Goal: Task Accomplishment & Management: Manage account settings

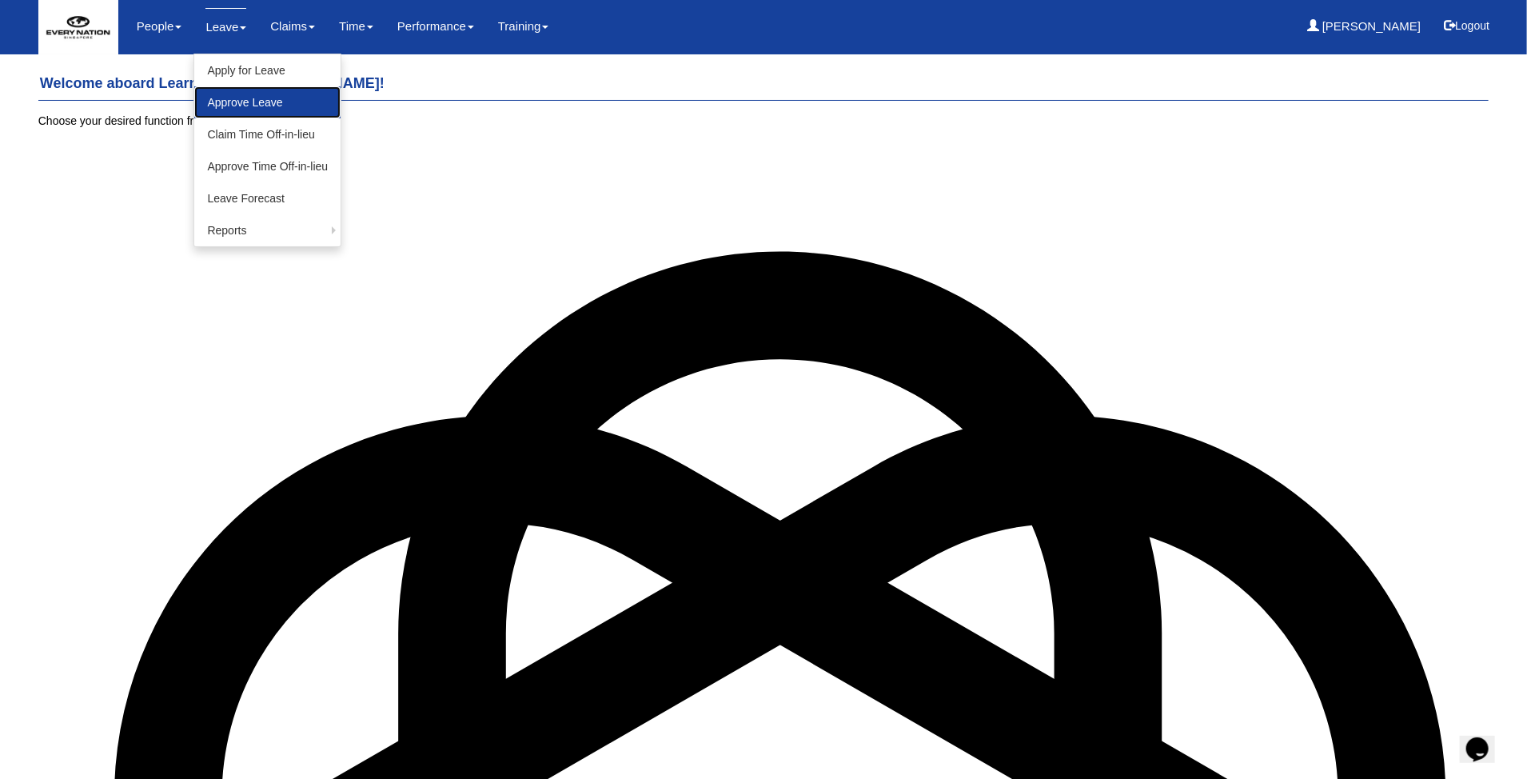
click at [241, 103] on link "Approve Leave" at bounding box center [267, 102] width 146 height 32
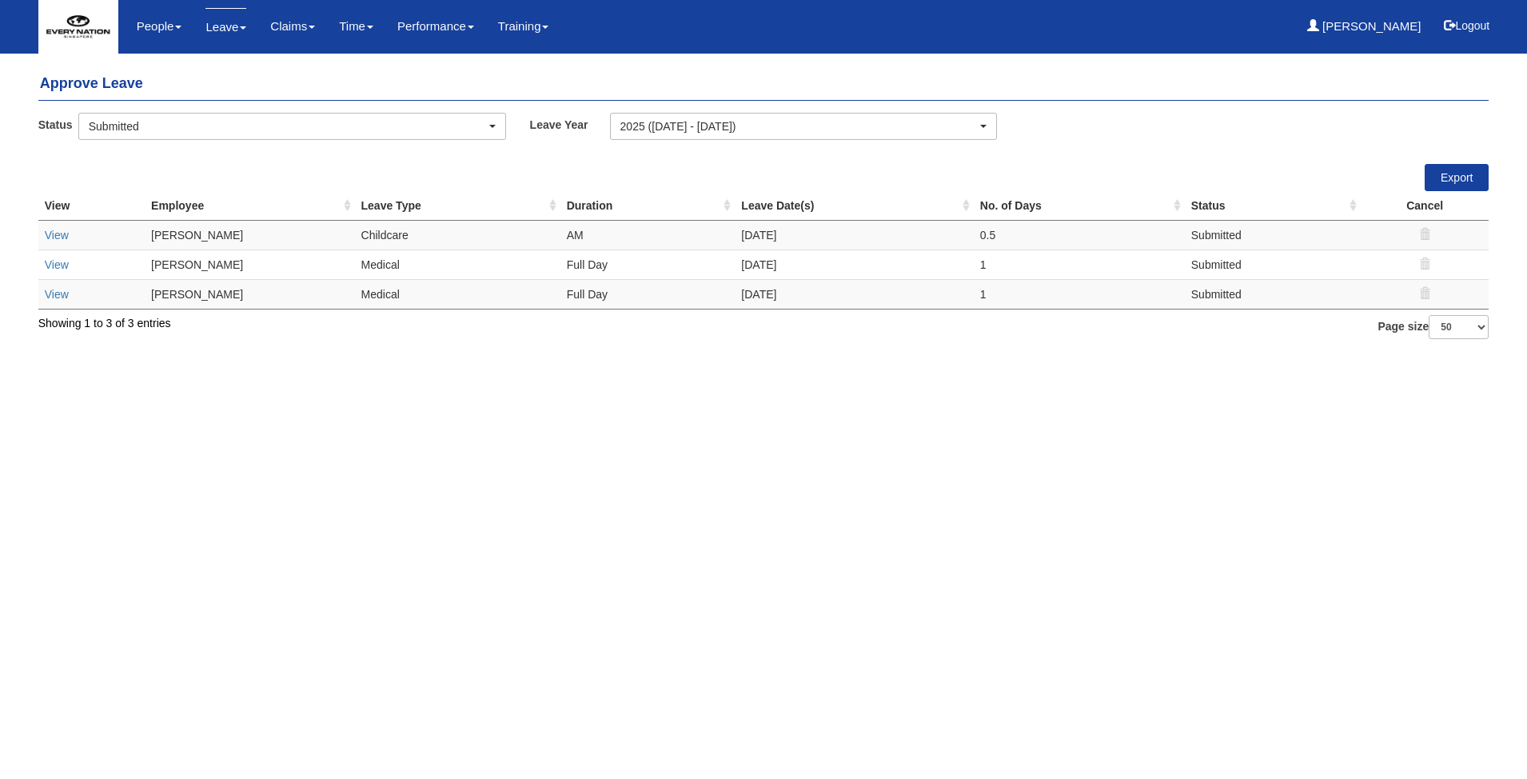
select select "50"
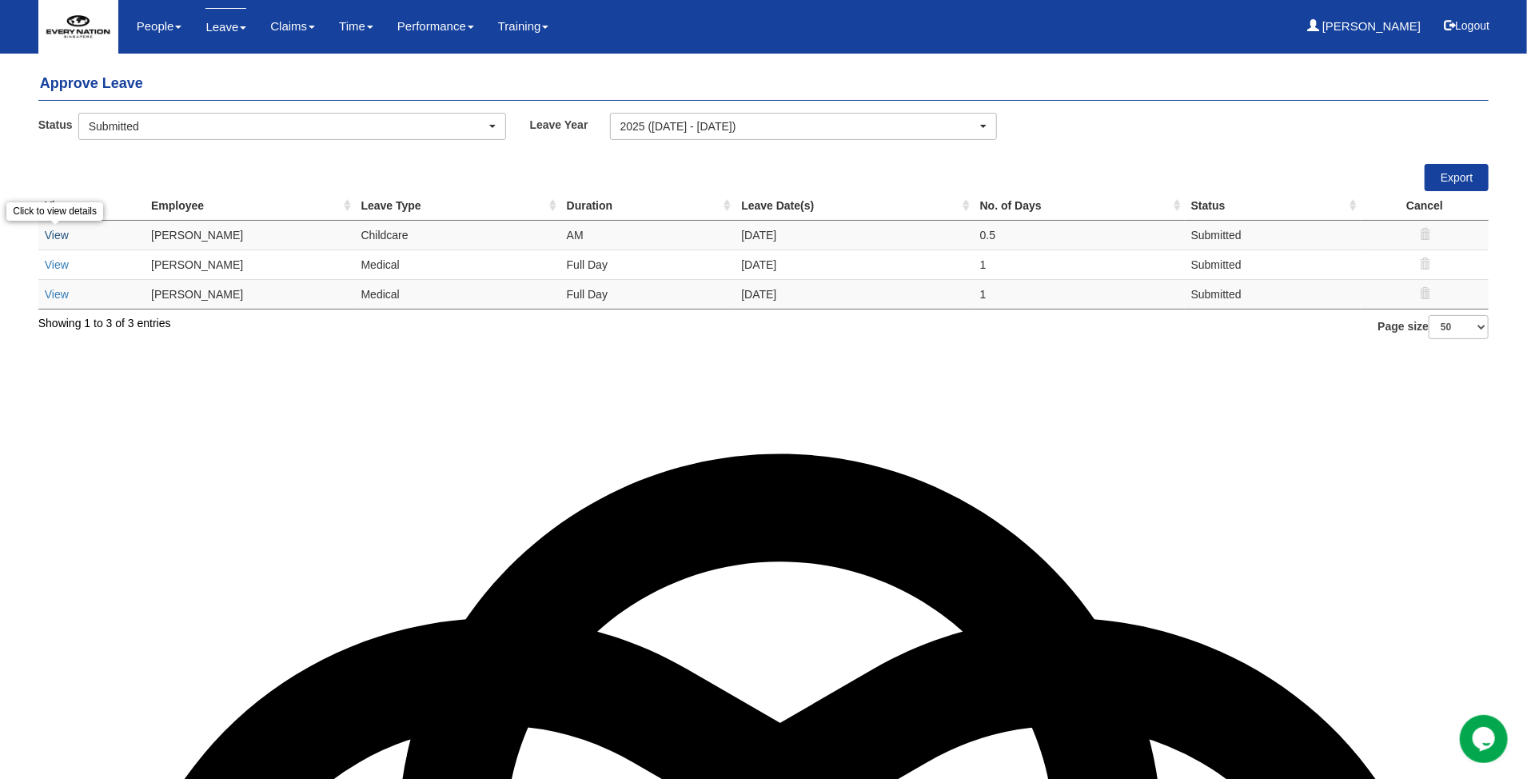
click at [54, 237] on link "View" at bounding box center [57, 235] width 24 height 13
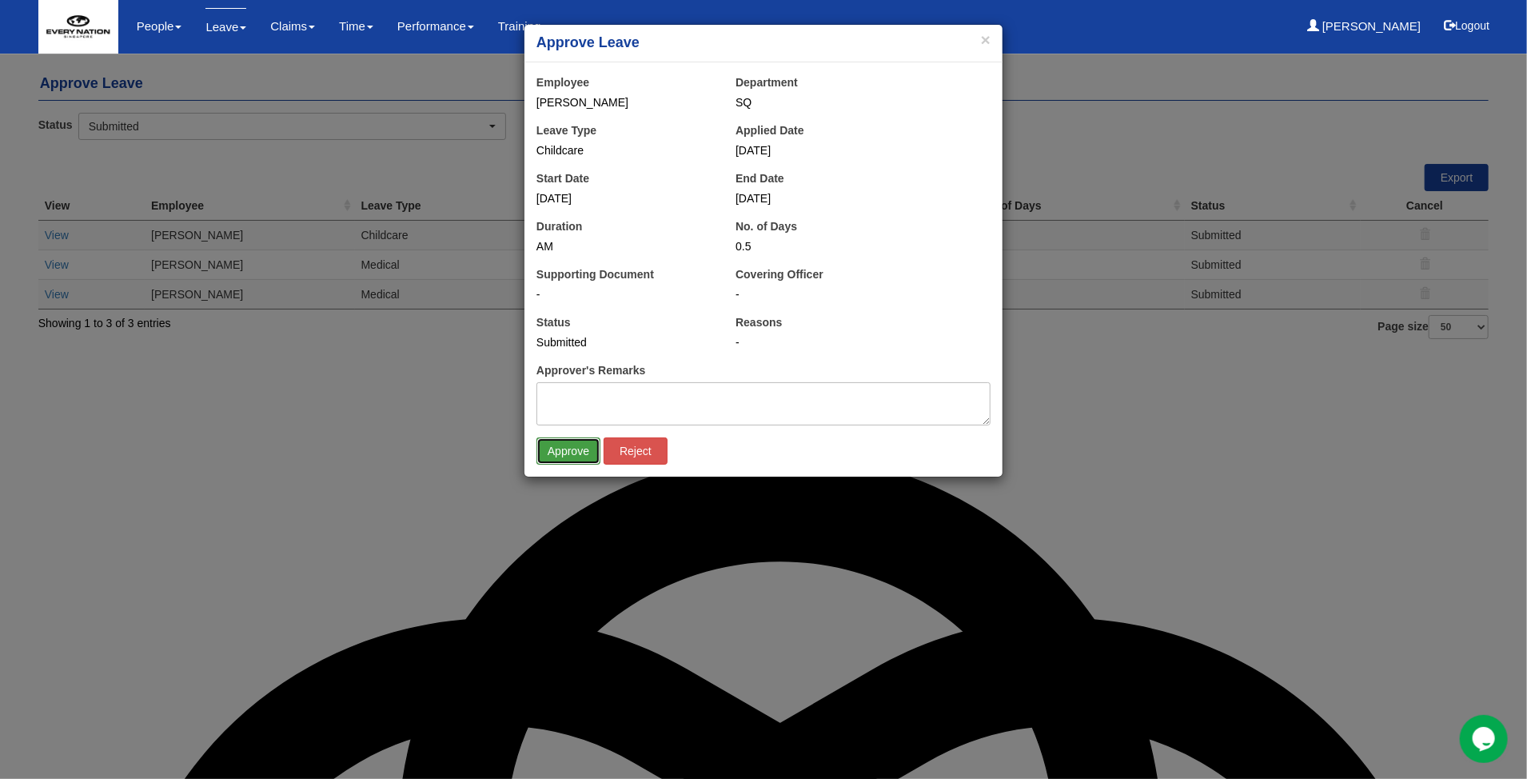
click at [554, 449] on input "Approve" at bounding box center [569, 450] width 64 height 27
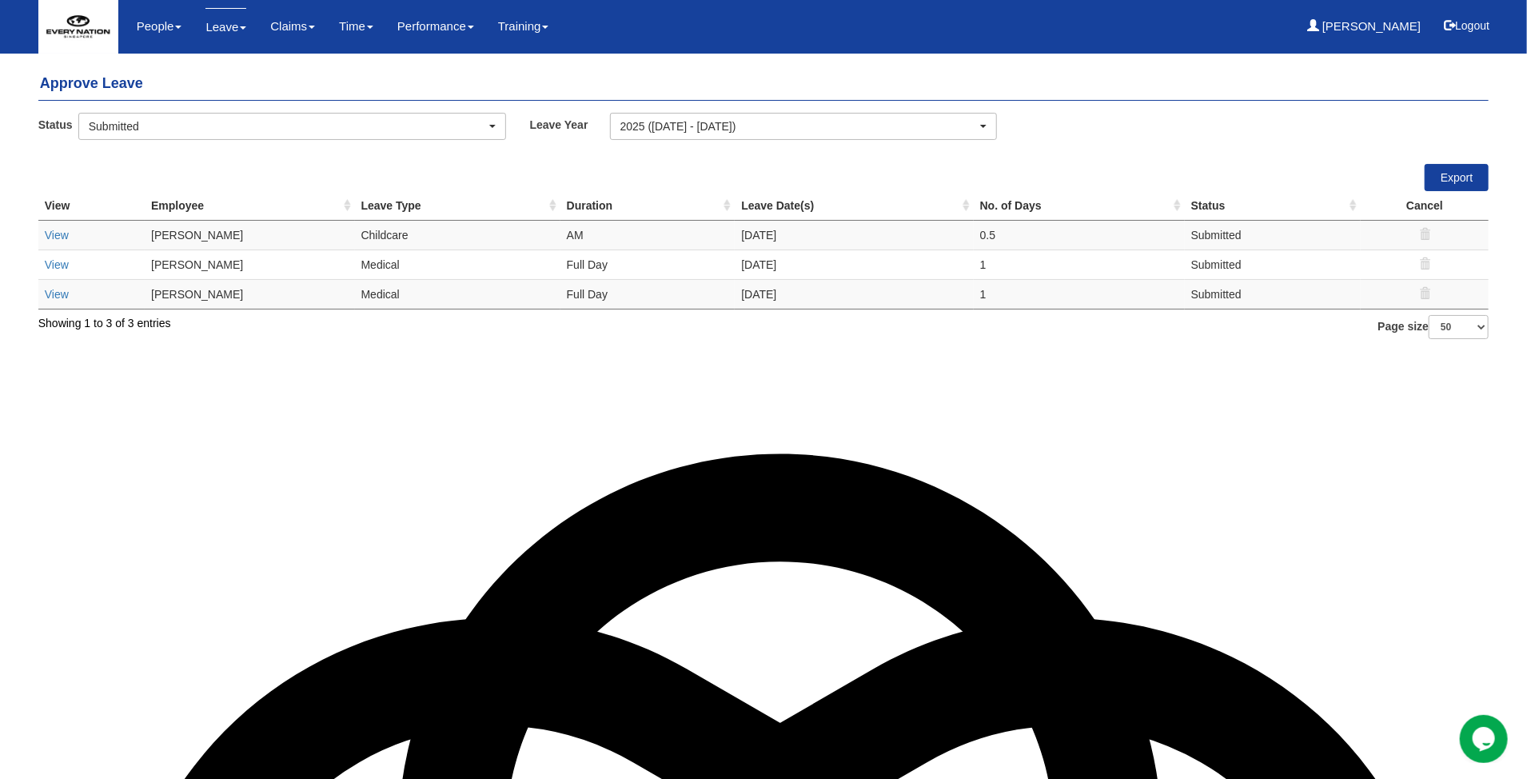
select select "50"
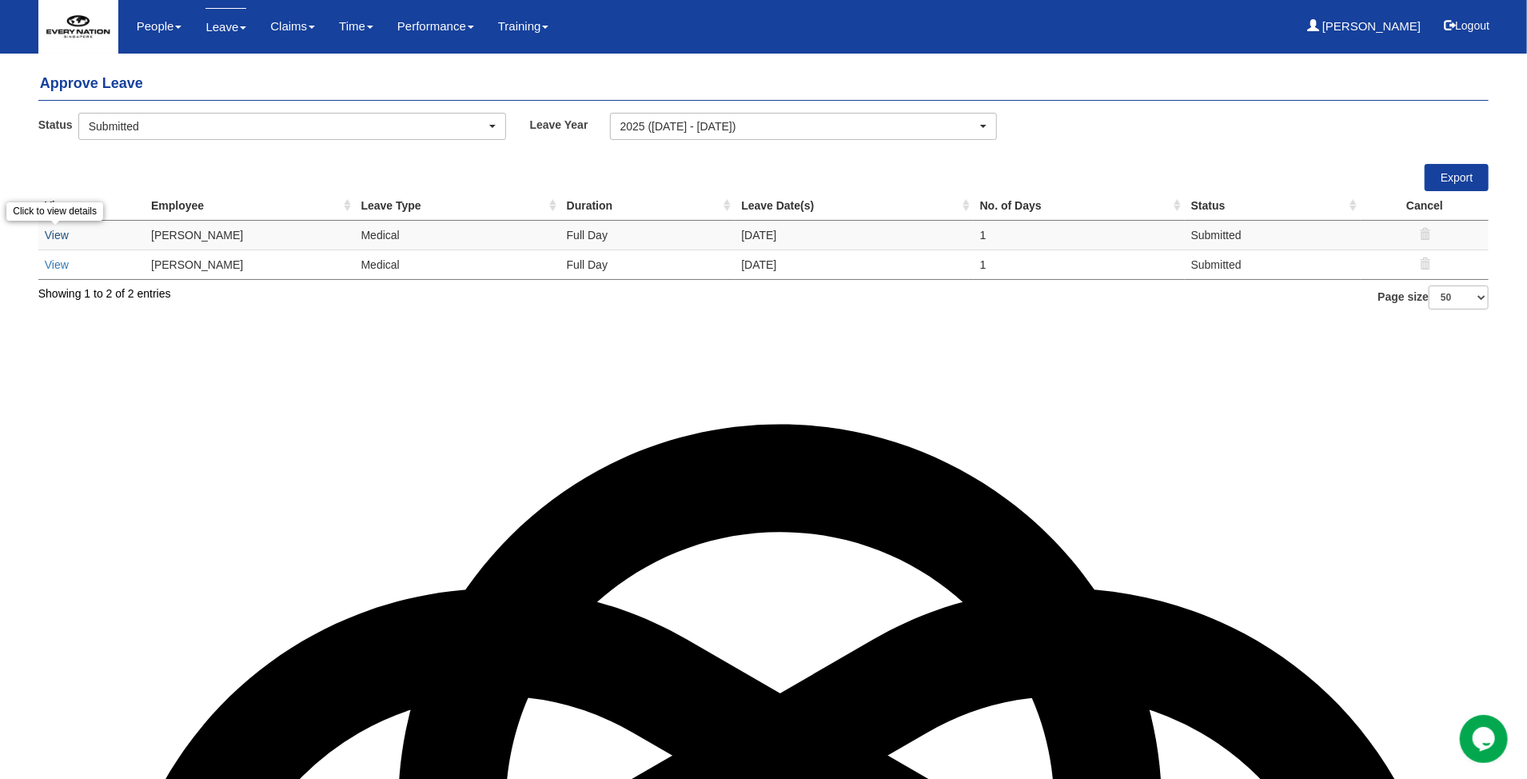
click at [55, 236] on link "View" at bounding box center [57, 235] width 24 height 13
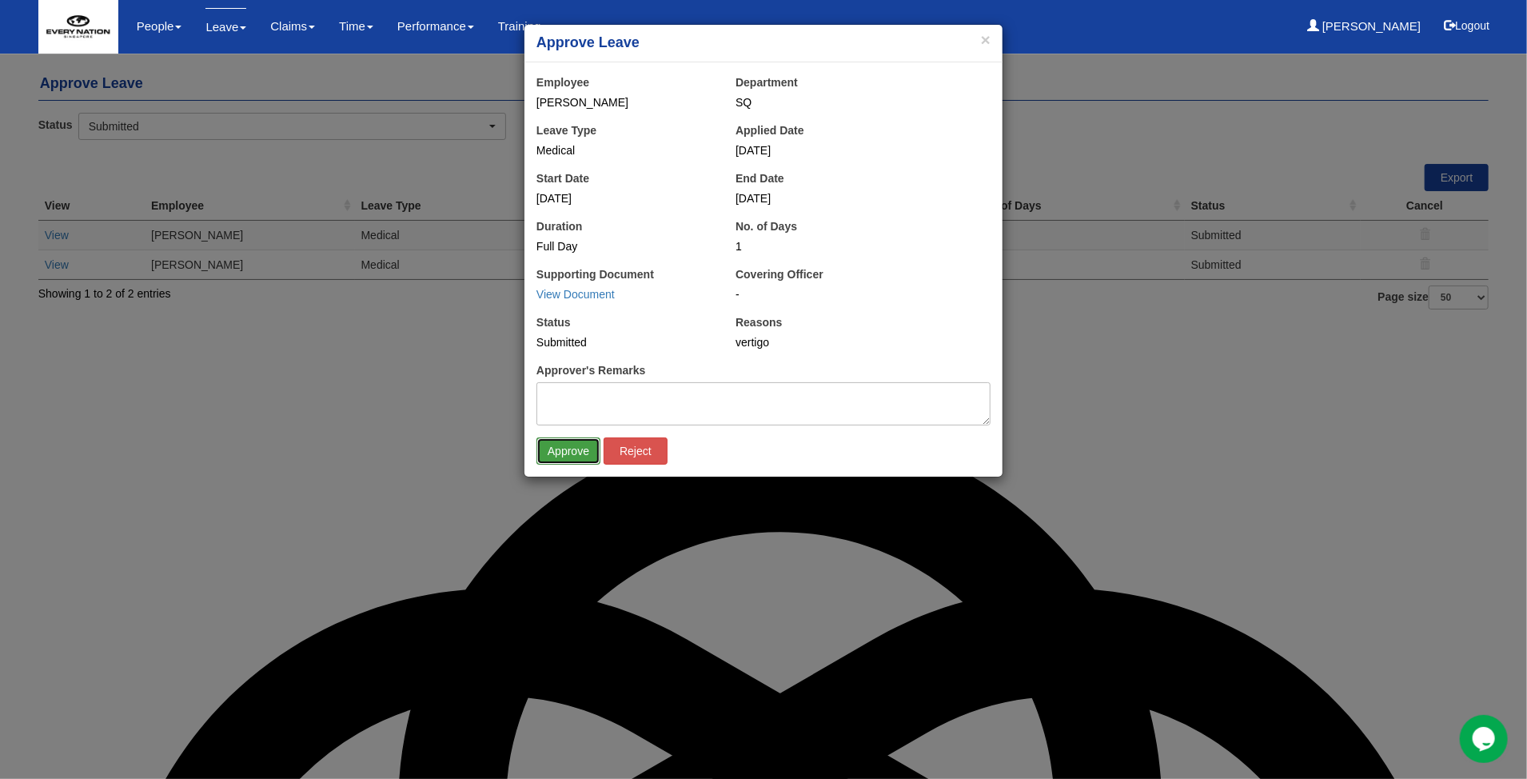
click at [561, 457] on input "Approve" at bounding box center [569, 450] width 64 height 27
select select "50"
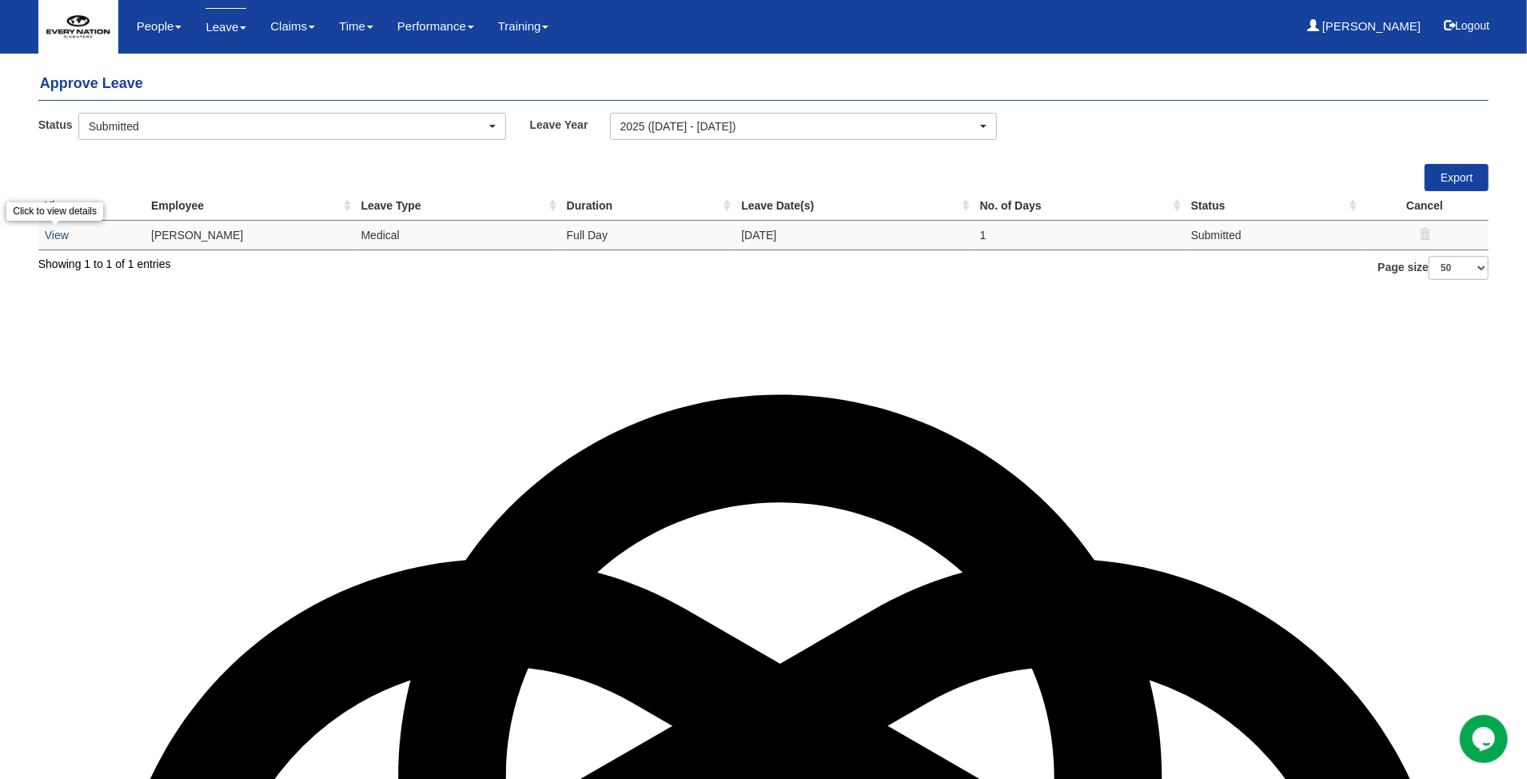
click at [52, 238] on link "View" at bounding box center [57, 235] width 24 height 13
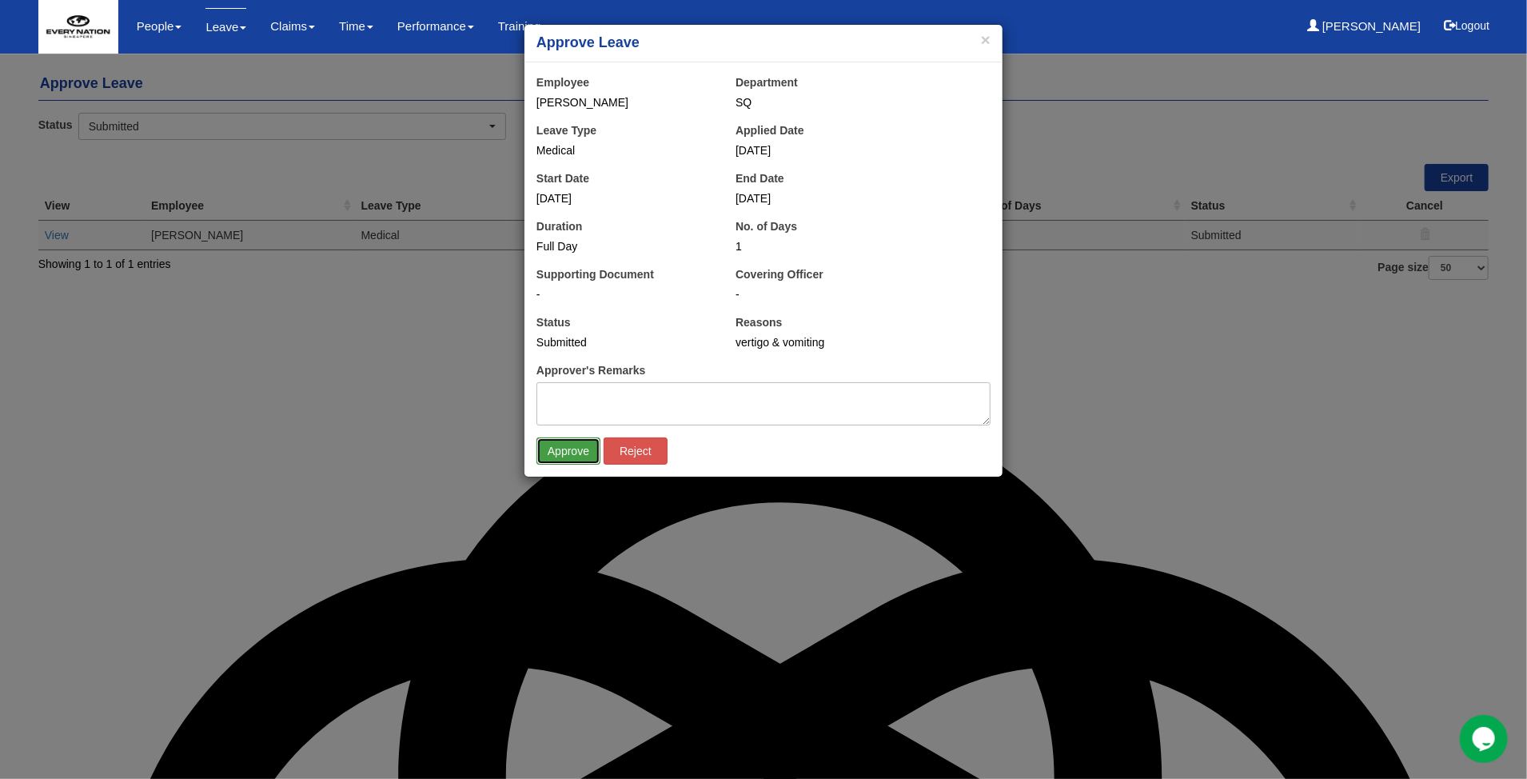
click at [571, 449] on input "Approve" at bounding box center [569, 450] width 64 height 27
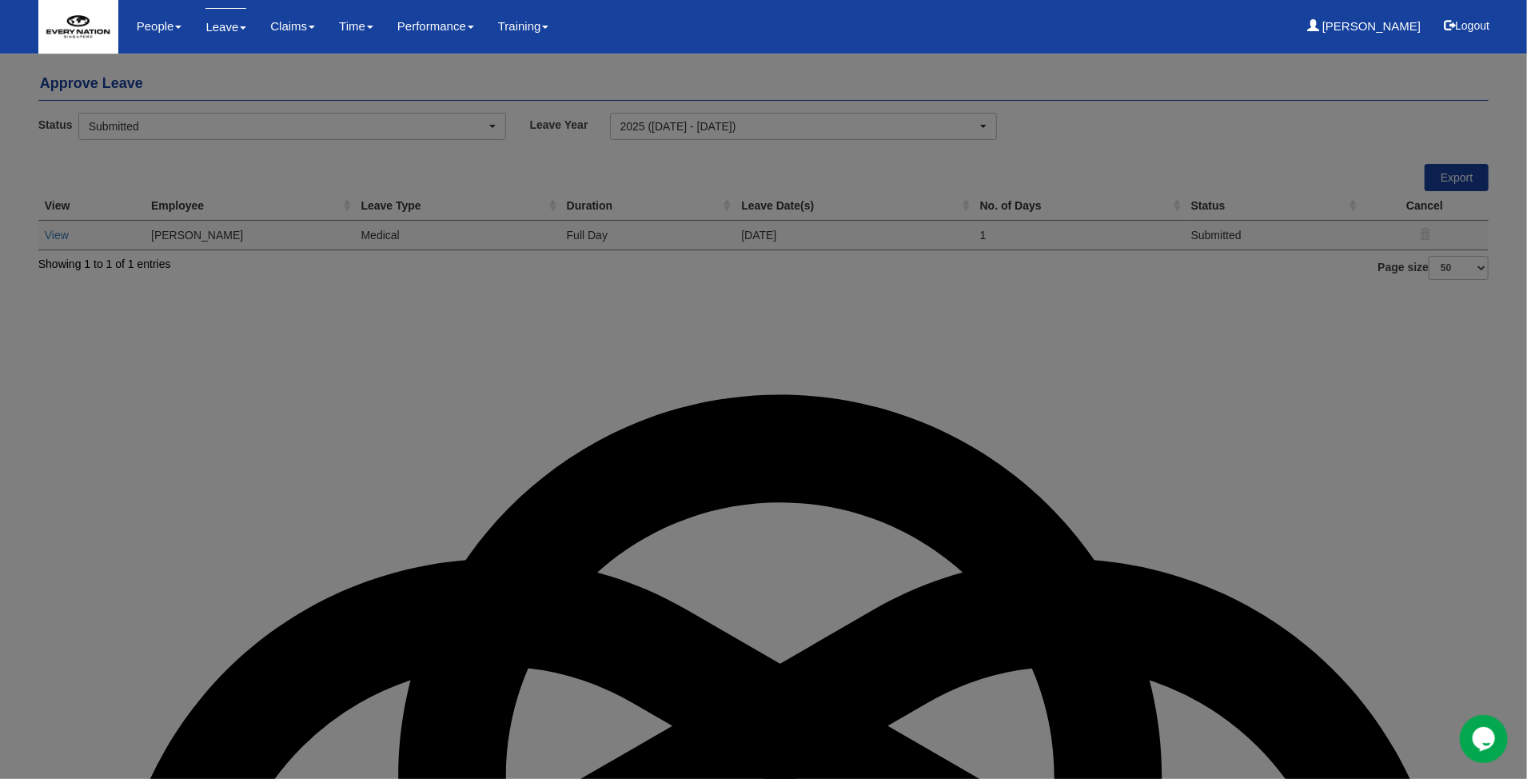
select select "50"
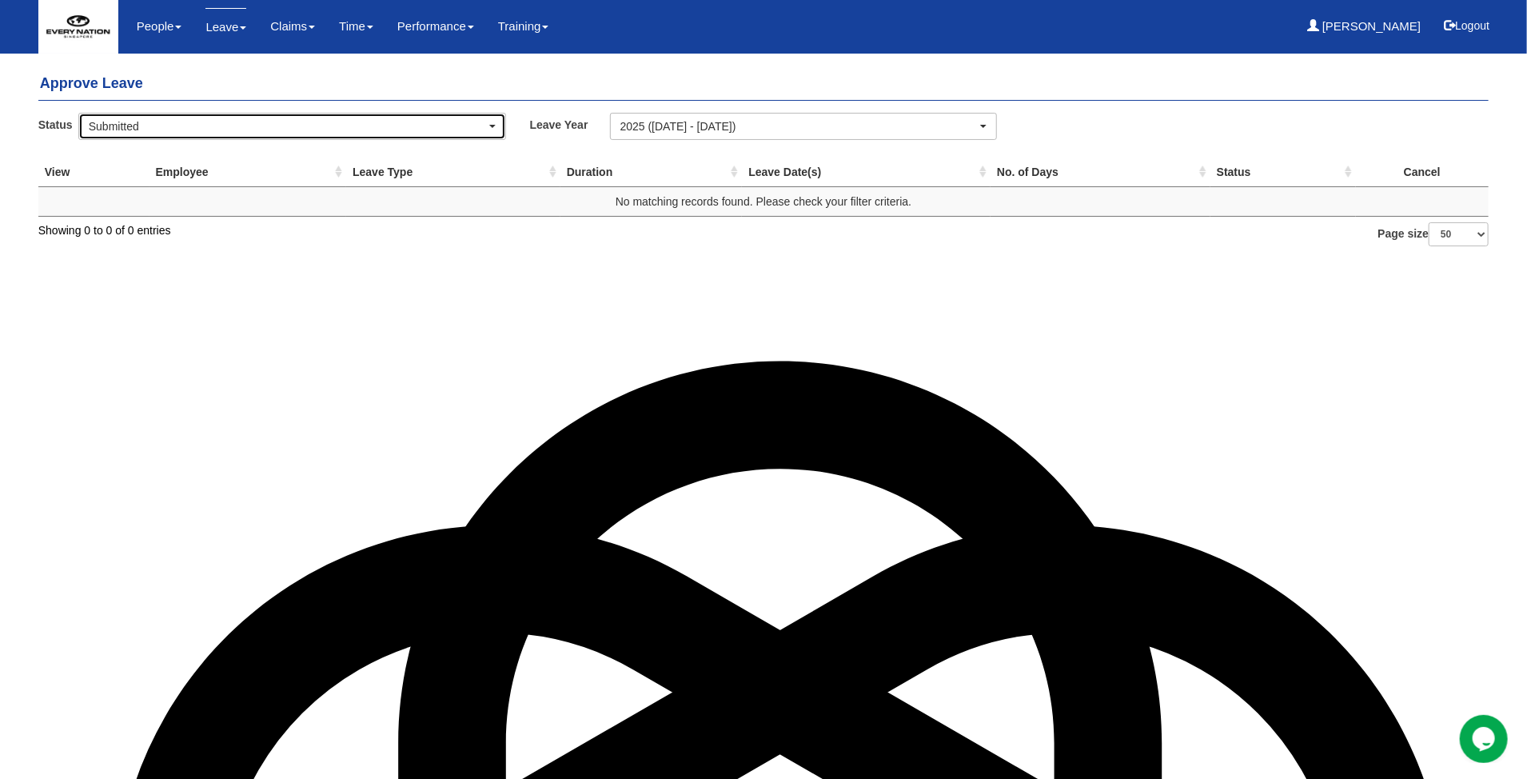
click at [494, 123] on div "Submitted" at bounding box center [292, 126] width 407 height 16
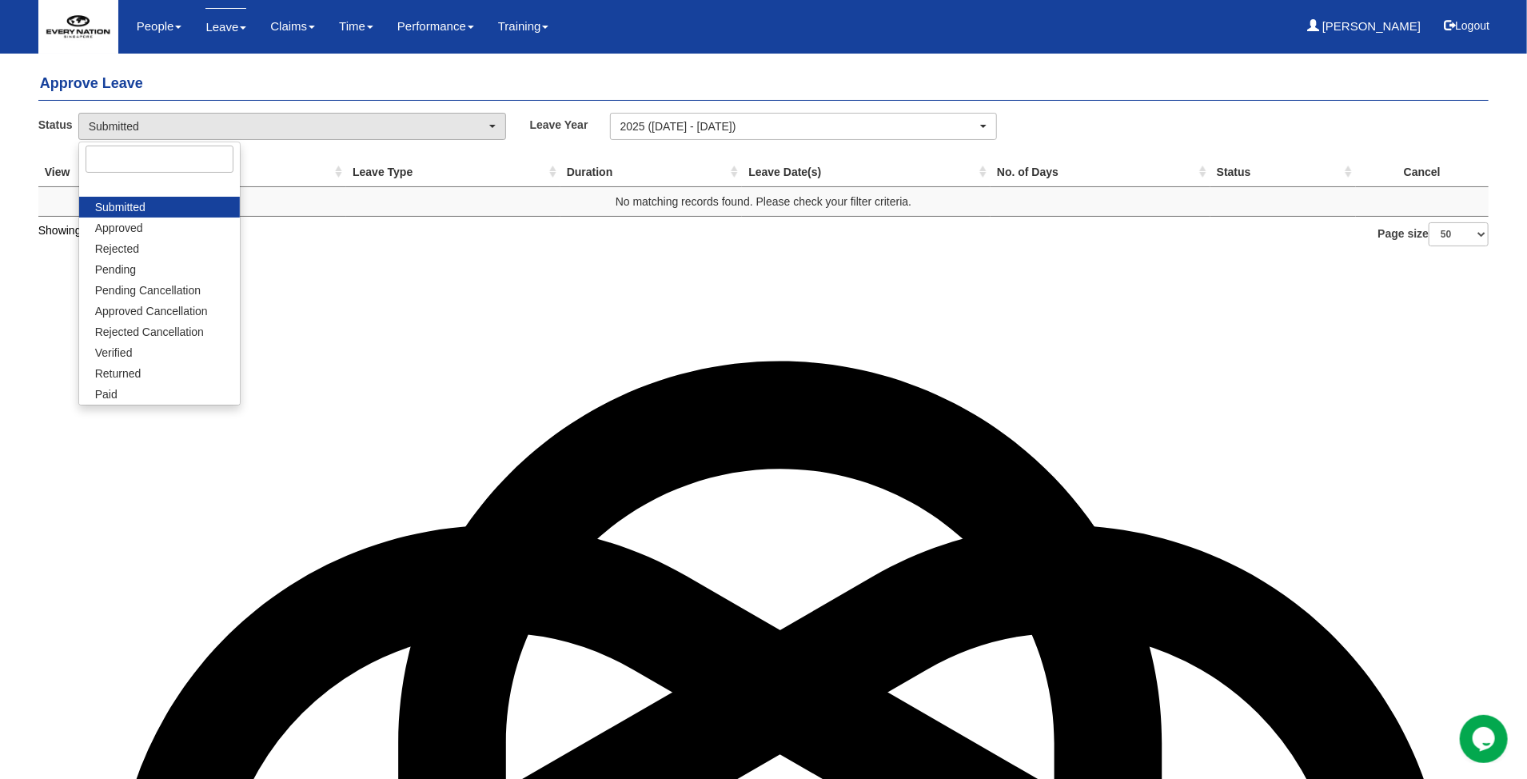
click at [317, 61] on div "Approve Leave Status Submitted Approved Rejected Pending Pending Cancellation A…" at bounding box center [763, 153] width 1451 height 186
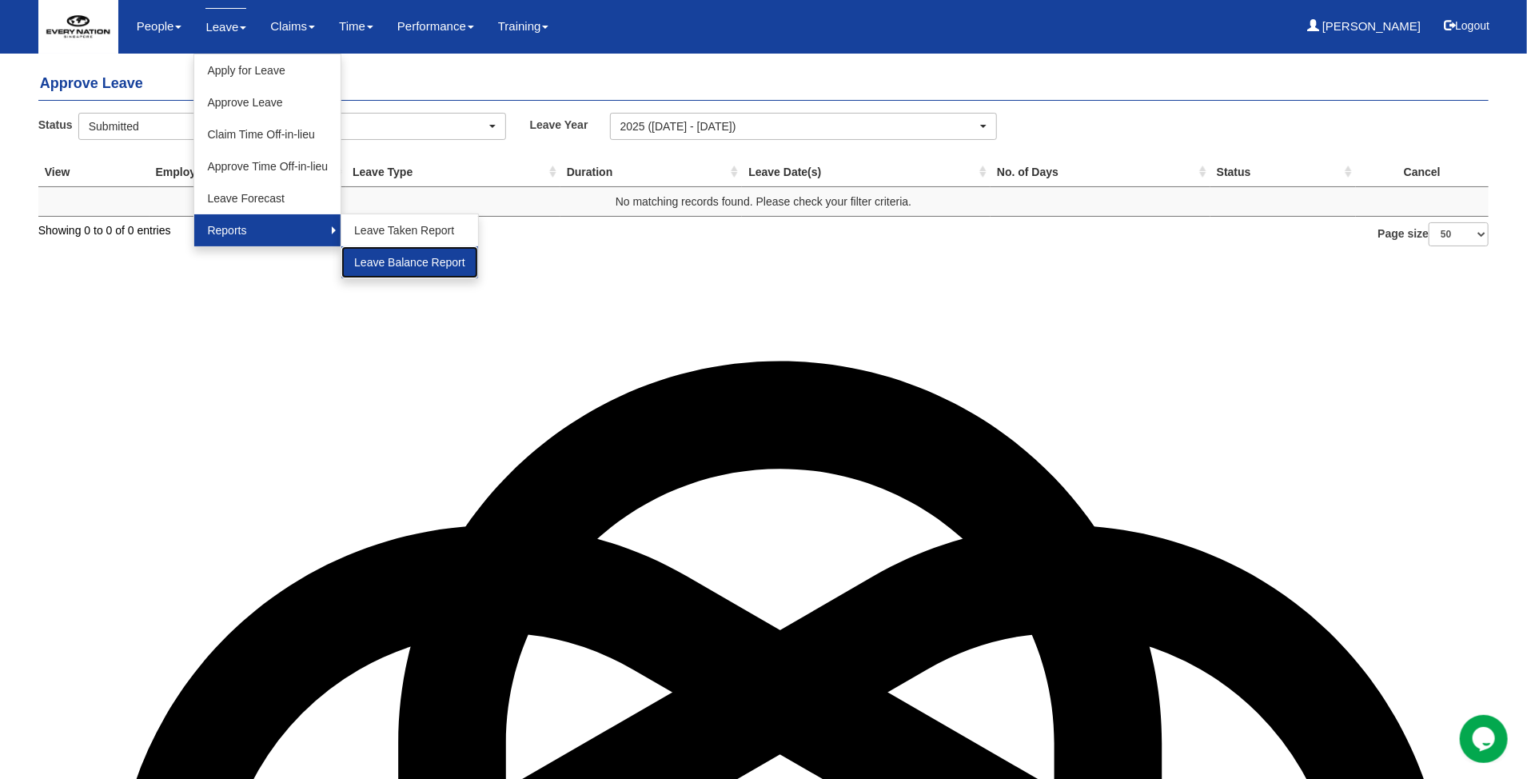
click at [369, 261] on link "Leave Balance Report" at bounding box center [409, 262] width 137 height 32
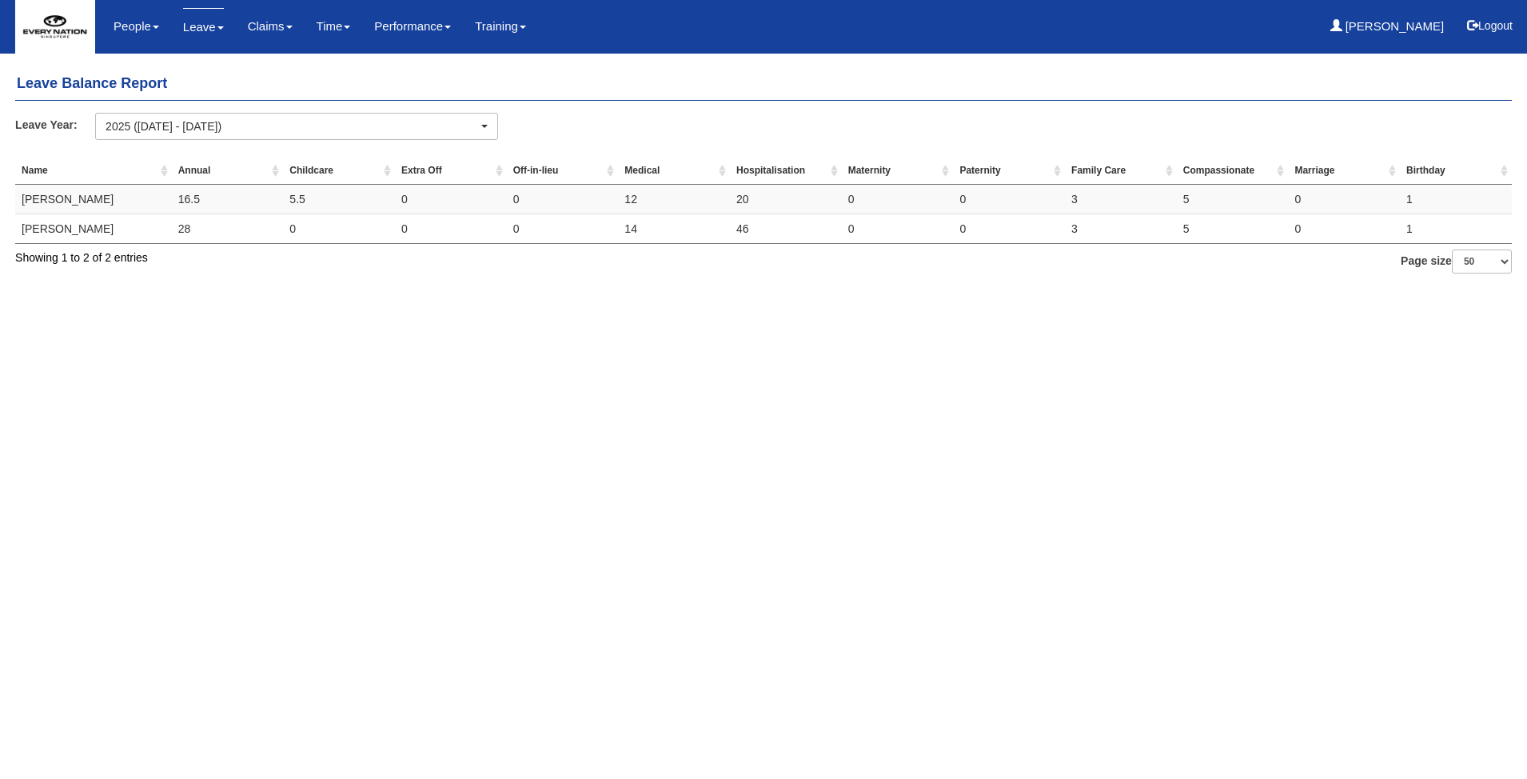
select select "50"
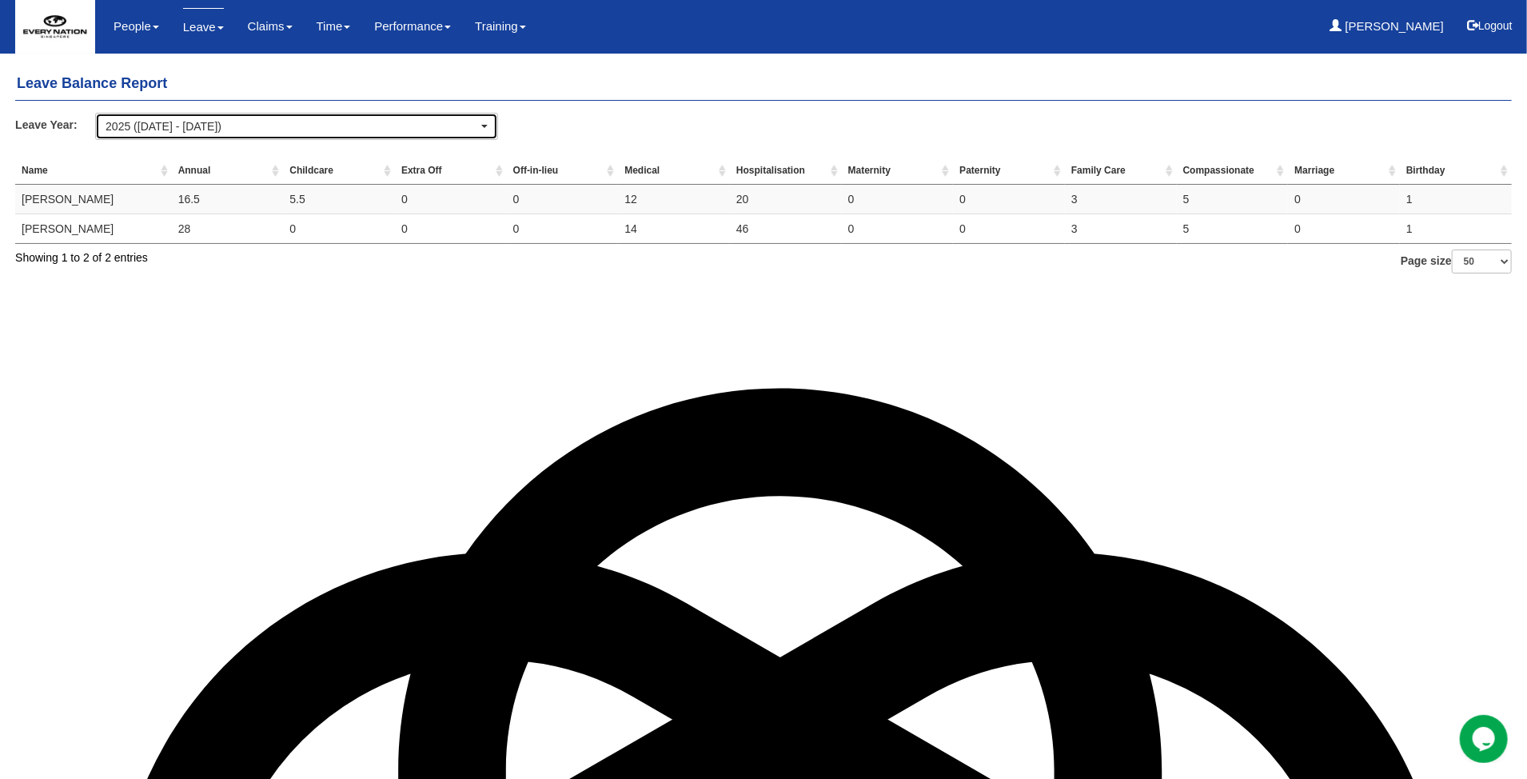
click at [300, 129] on div "2025 ([DATE] - [DATE])" at bounding box center [292, 126] width 373 height 16
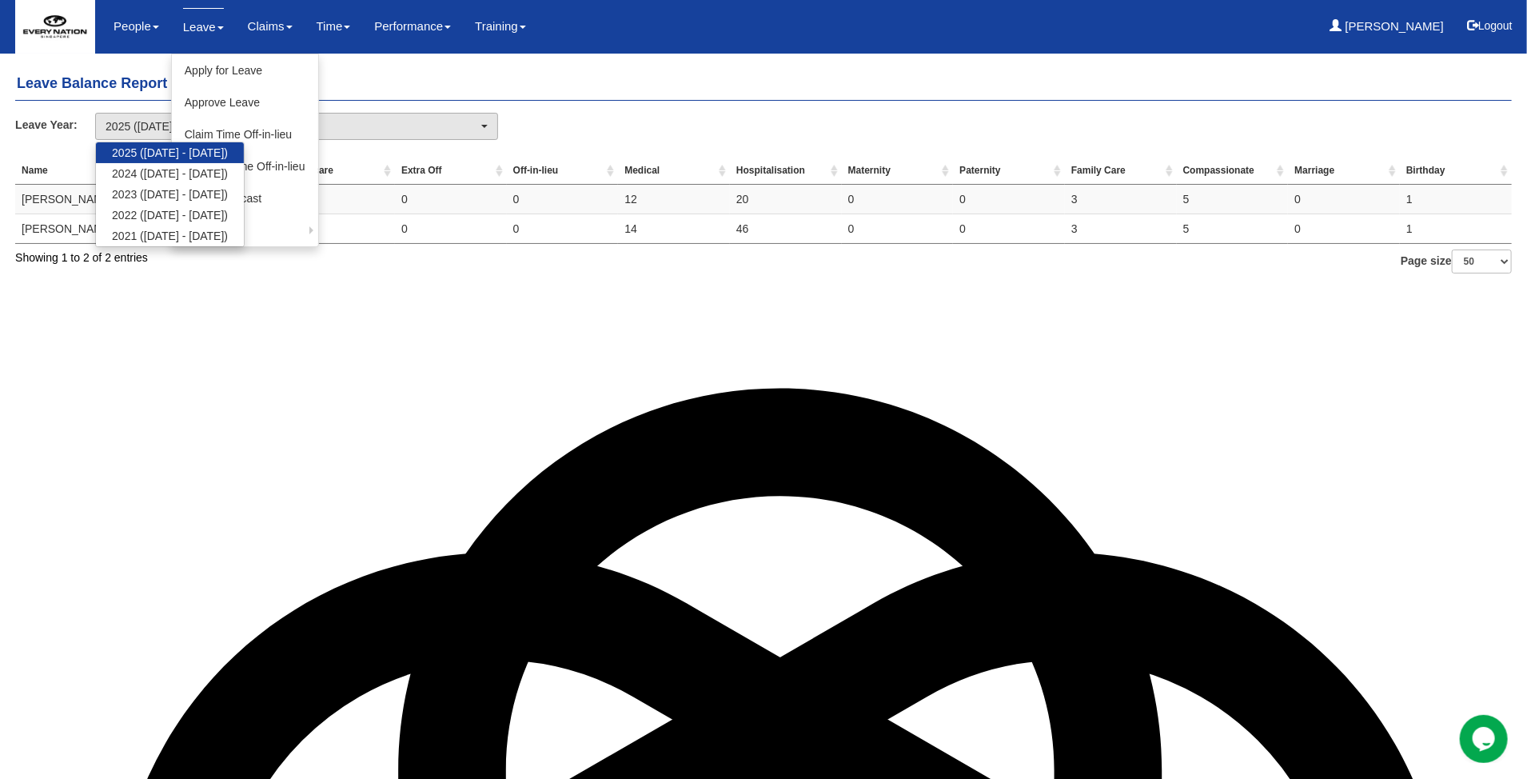
click at [196, 31] on link "Leave" at bounding box center [203, 27] width 41 height 38
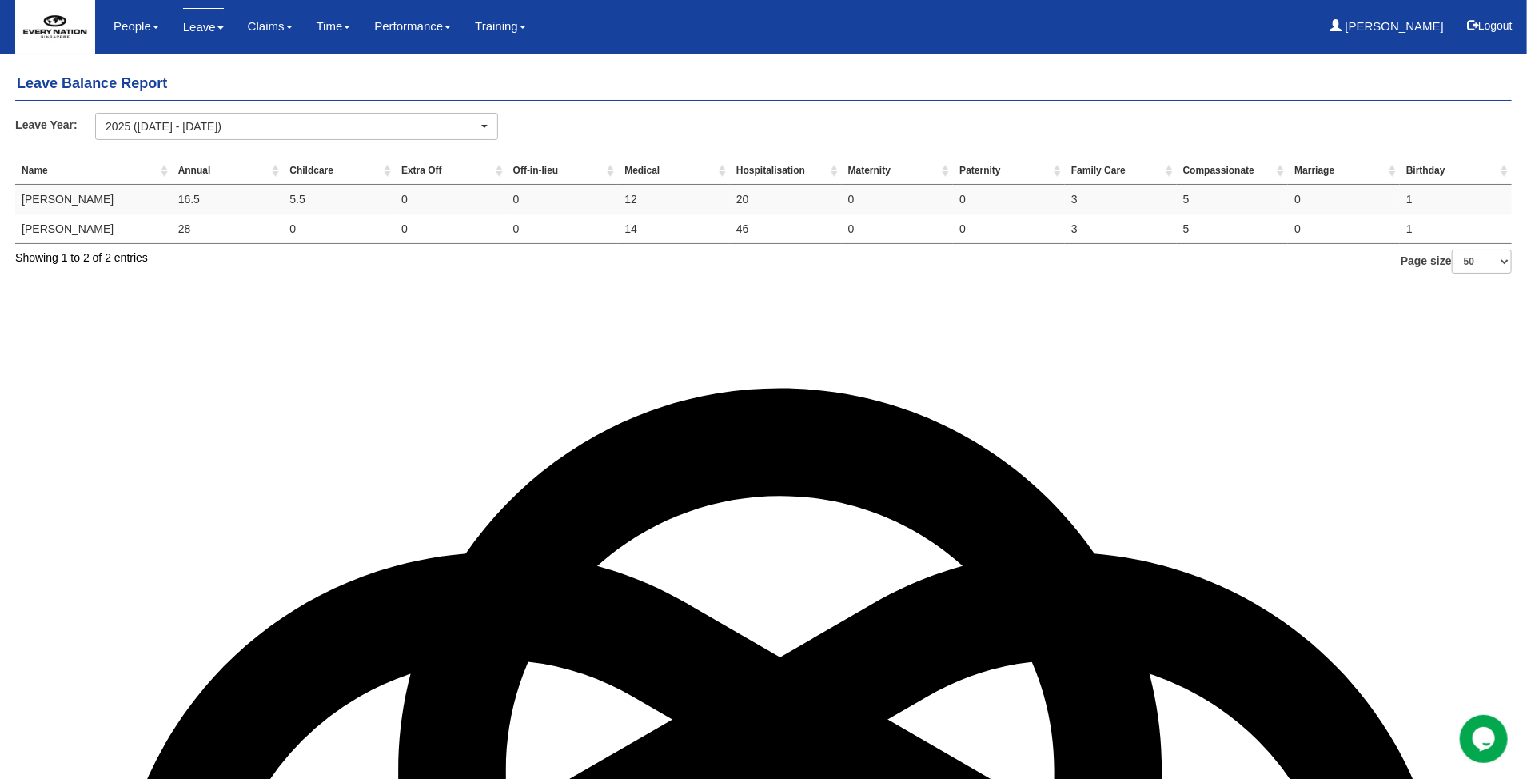
click at [199, 32] on link "Leave" at bounding box center [203, 27] width 41 height 38
